Goal: Navigation & Orientation: Go to known website

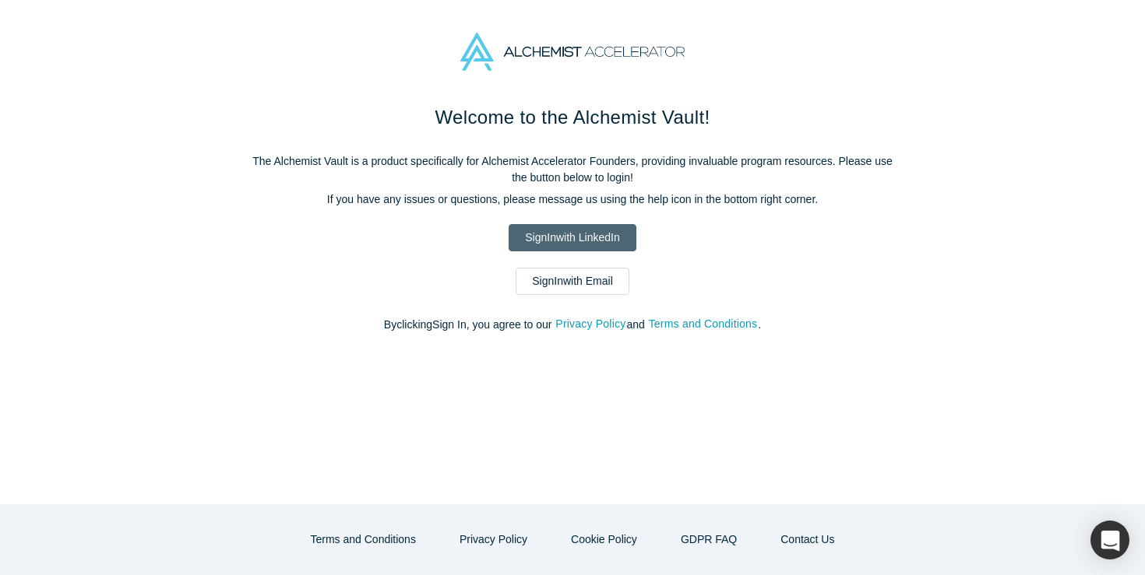
click at [629, 248] on link "Sign In with LinkedIn" at bounding box center [571, 237] width 127 height 27
